Goal: Information Seeking & Learning: Learn about a topic

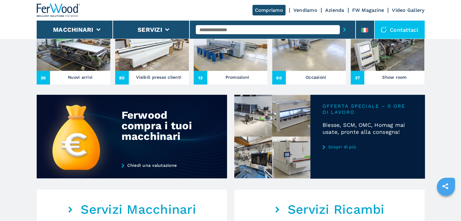
scroll to position [273, 0]
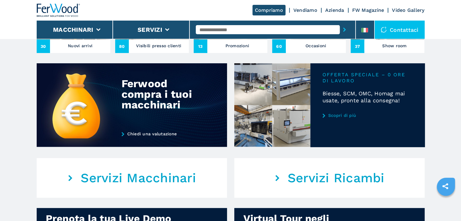
click at [342, 115] on link "Scopri di più" at bounding box center [368, 115] width 90 height 5
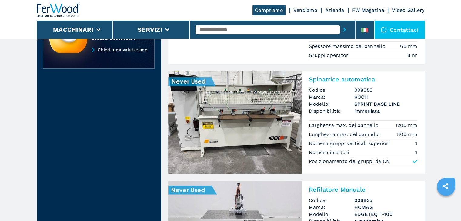
scroll to position [91, 0]
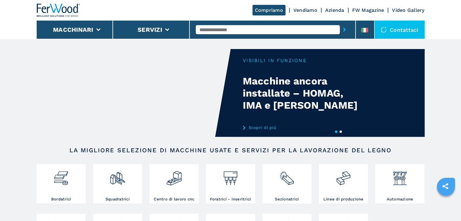
click at [259, 127] on link "Scopri di più" at bounding box center [302, 127] width 119 height 5
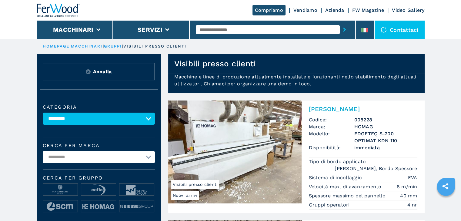
click at [78, 159] on select "**********" at bounding box center [99, 157] width 112 height 12
select select "******"
click at [43, 151] on select "**********" at bounding box center [99, 157] width 112 height 12
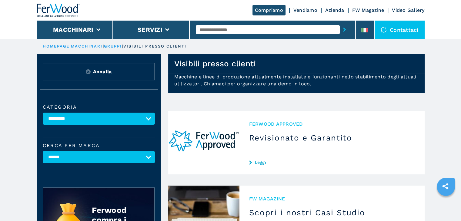
click at [92, 46] on link "macchinari" at bounding box center [87, 46] width 32 height 5
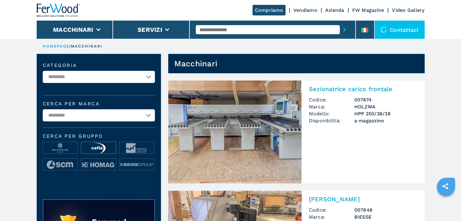
click at [102, 145] on img at bounding box center [98, 148] width 35 height 12
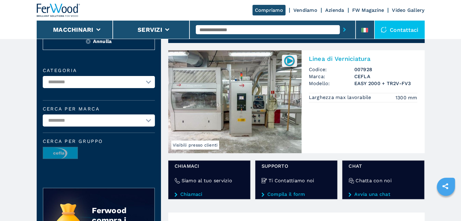
scroll to position [91, 0]
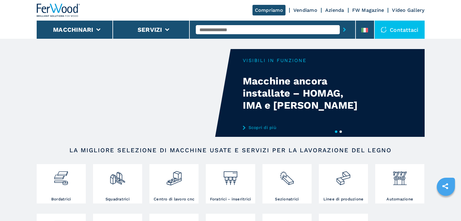
click at [102, 23] on li "Macchinari" at bounding box center [75, 30] width 77 height 18
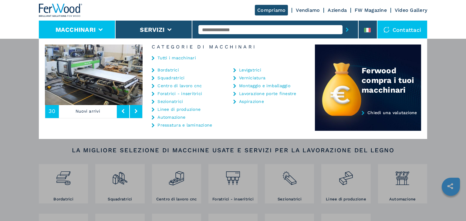
click at [447, 72] on div "Macchinari Bordatrici Squadratrici Centro di lavoro cnc Foratrici - inseritrici…" at bounding box center [233, 149] width 466 height 221
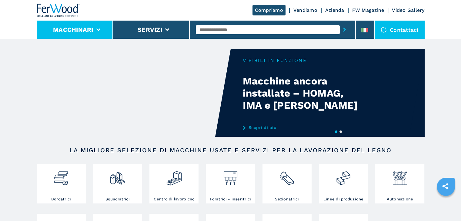
click at [101, 25] on li "Macchinari" at bounding box center [75, 30] width 77 height 18
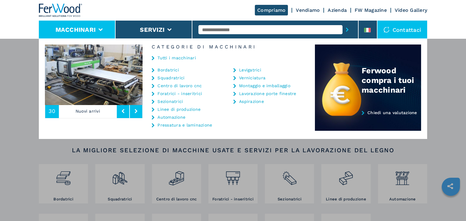
click at [171, 66] on div "Tutti i macchinari" at bounding box center [229, 58] width 172 height 18
click at [168, 73] on li "Bordatrici" at bounding box center [185, 72] width 66 height 8
click at [169, 71] on link "Bordatrici" at bounding box center [168, 70] width 22 height 4
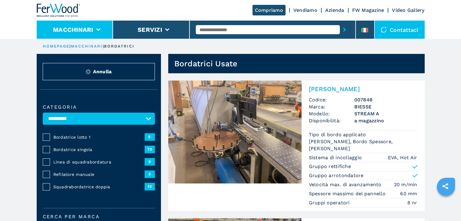
click at [105, 26] on li "Macchinari" at bounding box center [75, 30] width 77 height 18
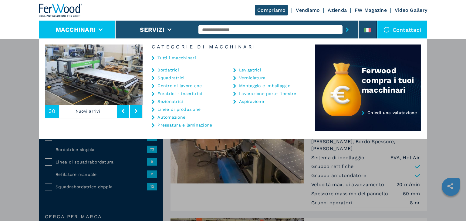
click at [175, 95] on link "Foratrici - inseritrici" at bounding box center [179, 94] width 45 height 4
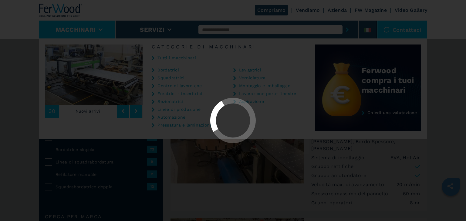
select select "**********"
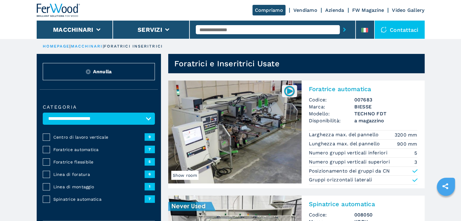
click at [353, 91] on h2 "Foratrice automatica" at bounding box center [363, 89] width 109 height 7
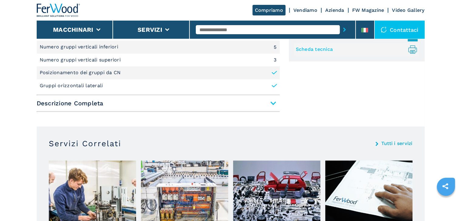
scroll to position [303, 0]
click at [274, 102] on span "Descrizione Completa" at bounding box center [158, 103] width 243 height 11
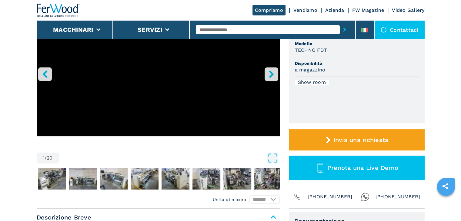
scroll to position [30, 0]
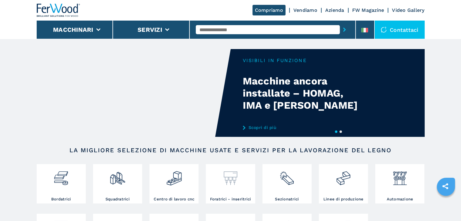
click at [235, 177] on img at bounding box center [231, 176] width 16 height 21
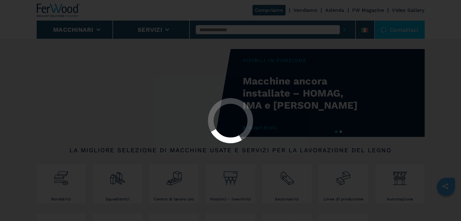
select select "**********"
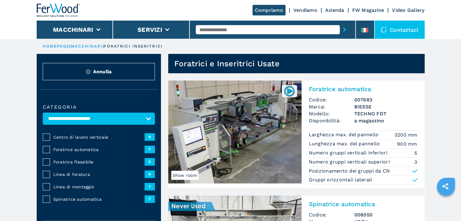
click at [353, 90] on h2 "Foratrice automatica" at bounding box center [363, 89] width 109 height 7
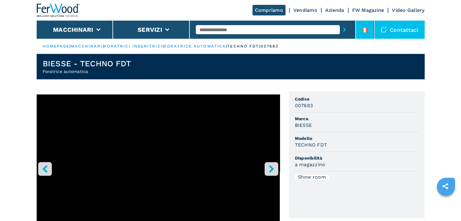
click at [365, 29] on icon at bounding box center [365, 30] width 7 height 5
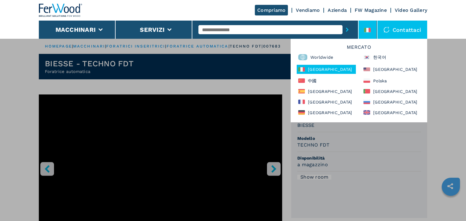
click at [392, 74] on div "Mercato Worldwide 한국어 Italia North America 中國 Polska España Portugal France Рос…" at bounding box center [359, 81] width 137 height 84
click at [390, 69] on div "[GEOGRAPHIC_DATA]" at bounding box center [391, 69] width 59 height 9
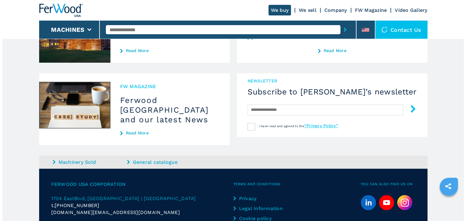
scroll to position [561, 0]
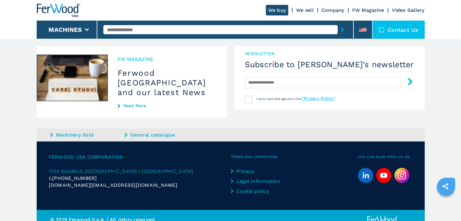
click at [403, 168] on img at bounding box center [402, 175] width 15 height 15
click at [369, 27] on li at bounding box center [363, 30] width 18 height 18
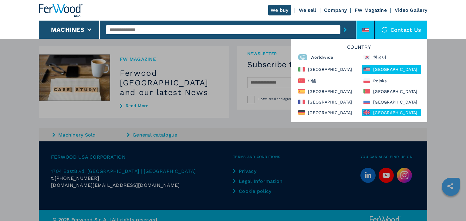
click at [391, 111] on div "[GEOGRAPHIC_DATA]" at bounding box center [391, 113] width 59 height 8
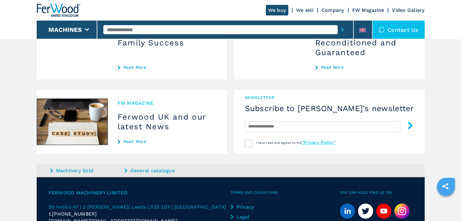
scroll to position [568, 0]
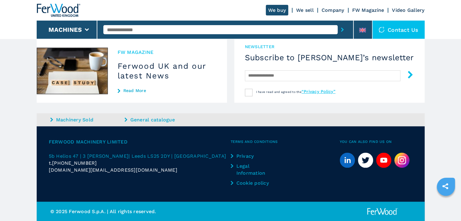
click at [402, 159] on img at bounding box center [402, 160] width 15 height 15
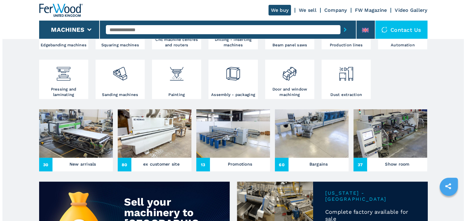
scroll to position [0, 0]
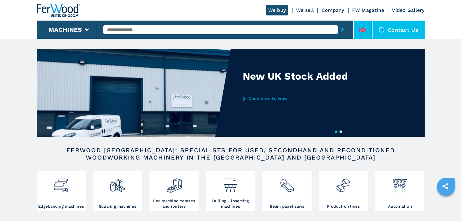
click at [360, 27] on li at bounding box center [363, 30] width 18 height 18
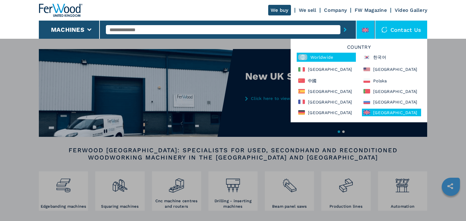
drag, startPoint x: 339, startPoint y: 58, endPoint x: 316, endPoint y: 60, distance: 22.9
click at [339, 57] on div "Worldwide" at bounding box center [326, 57] width 59 height 9
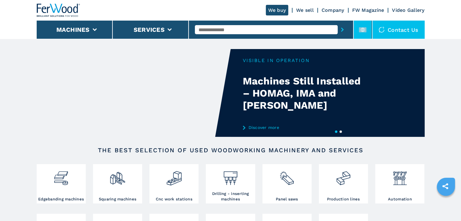
click at [364, 24] on li at bounding box center [363, 30] width 18 height 18
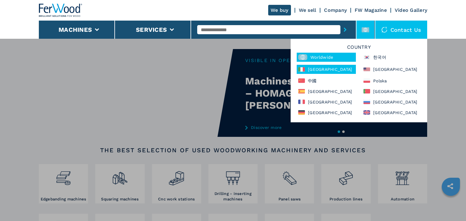
click at [325, 68] on div "Italia" at bounding box center [326, 69] width 59 height 9
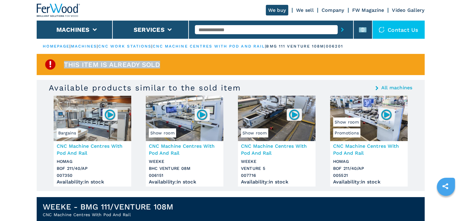
drag, startPoint x: 66, startPoint y: 64, endPoint x: 170, endPoint y: 73, distance: 104.8
click at [170, 73] on div "This item is already sold" at bounding box center [231, 64] width 388 height 21
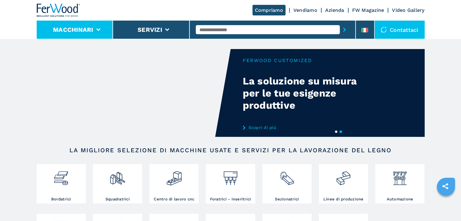
click at [78, 33] on button "Macchinari" at bounding box center [73, 29] width 40 height 7
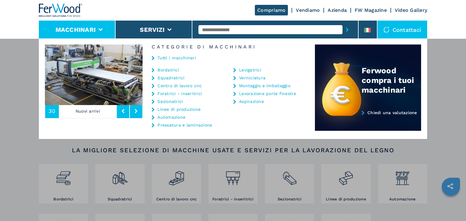
click at [179, 85] on link "Centro di lavoro cnc" at bounding box center [179, 86] width 44 height 4
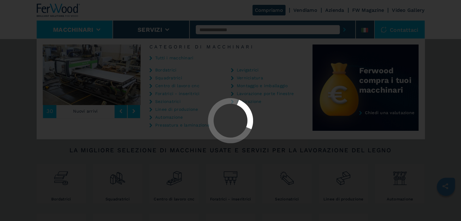
select select "**********"
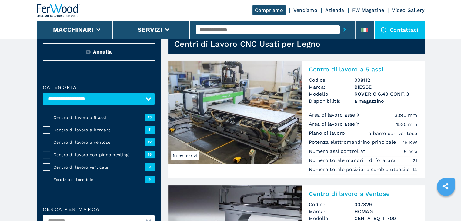
scroll to position [30, 0]
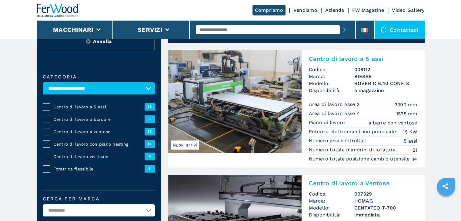
click at [284, 25] on input "text" at bounding box center [268, 29] width 144 height 9
click at [282, 29] on input "text" at bounding box center [268, 29] width 144 height 9
paste input "******"
type input "******"
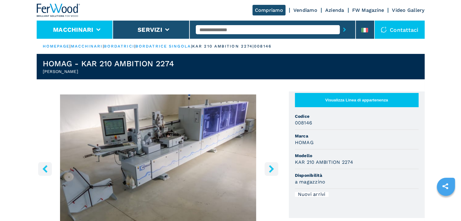
drag, startPoint x: 92, startPoint y: 29, endPoint x: 110, endPoint y: 38, distance: 20.6
click at [92, 29] on button "Macchinari" at bounding box center [73, 29] width 40 height 7
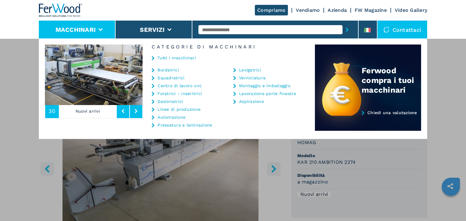
click at [175, 100] on link "Sezionatrici" at bounding box center [169, 102] width 25 height 4
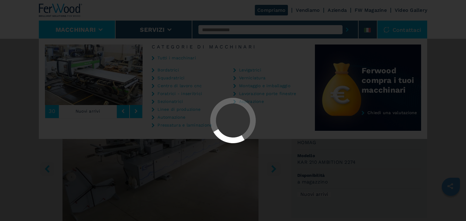
select select "**********"
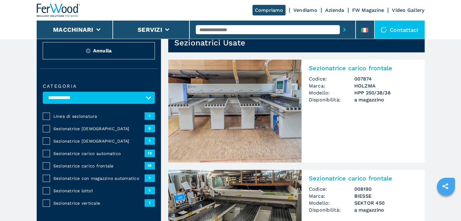
scroll to position [61, 0]
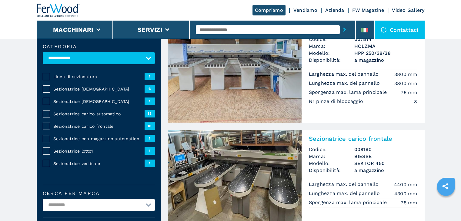
click at [151, 98] on span "1" at bounding box center [150, 101] width 10 height 7
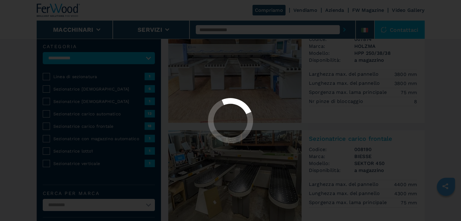
select select "**********"
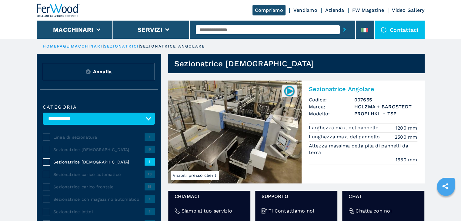
click at [91, 149] on span "Sezionatrice [DEMOGRAPHIC_DATA]" at bounding box center [98, 150] width 91 height 6
